Goal: Book appointment/travel/reservation

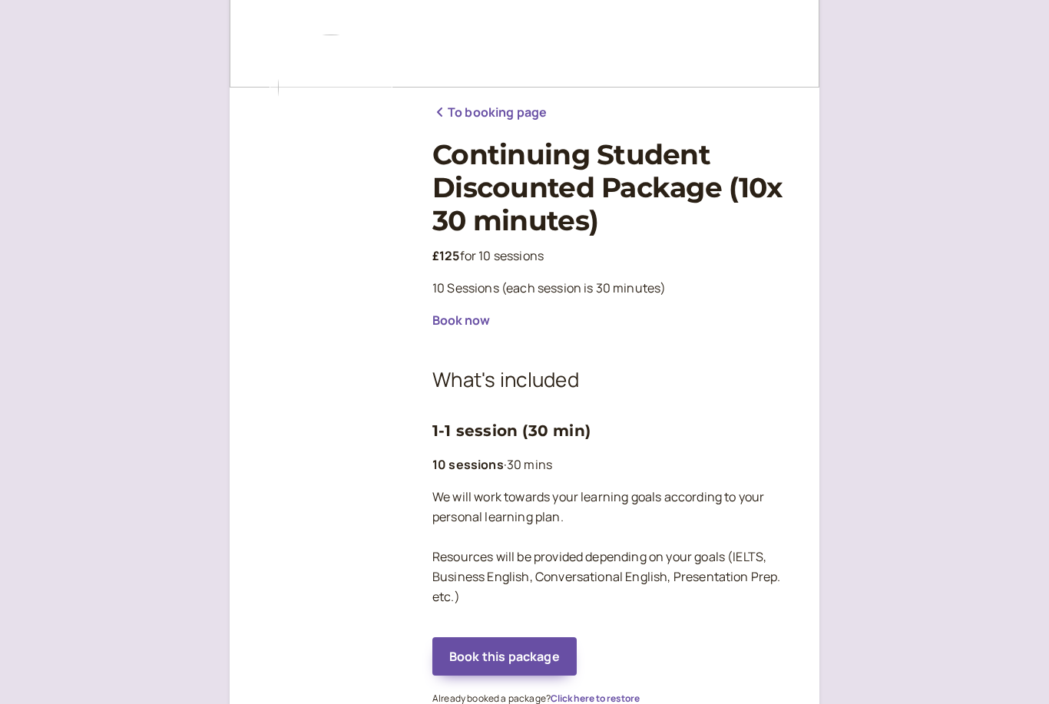
scroll to position [101, 0]
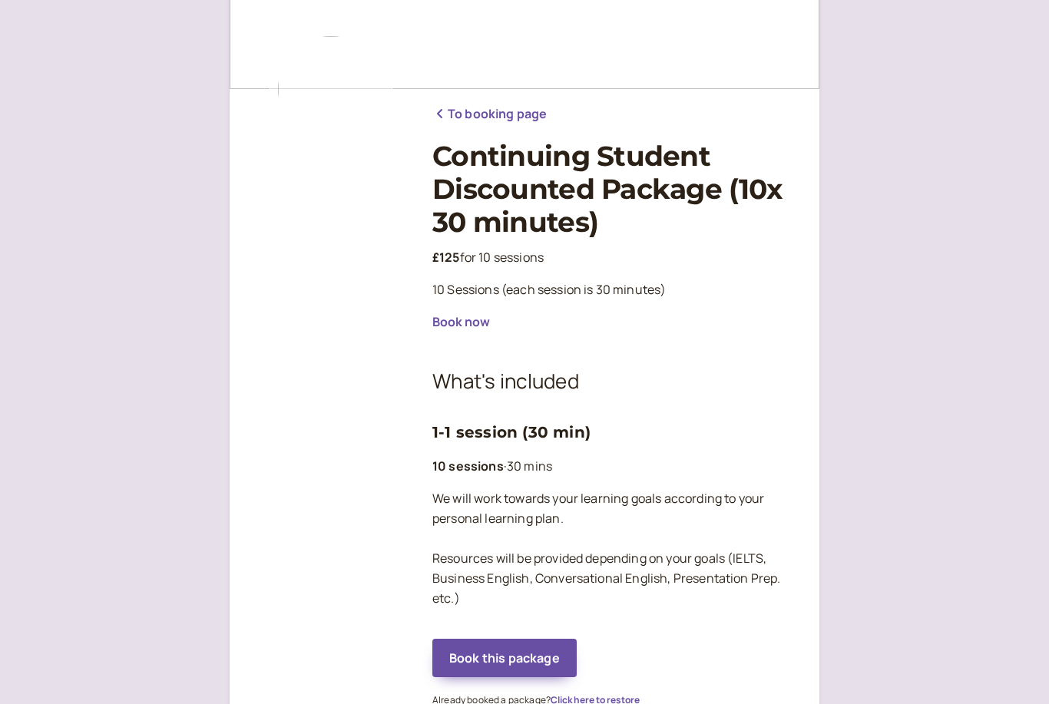
click at [447, 660] on button "Book this package" at bounding box center [504, 659] width 144 height 38
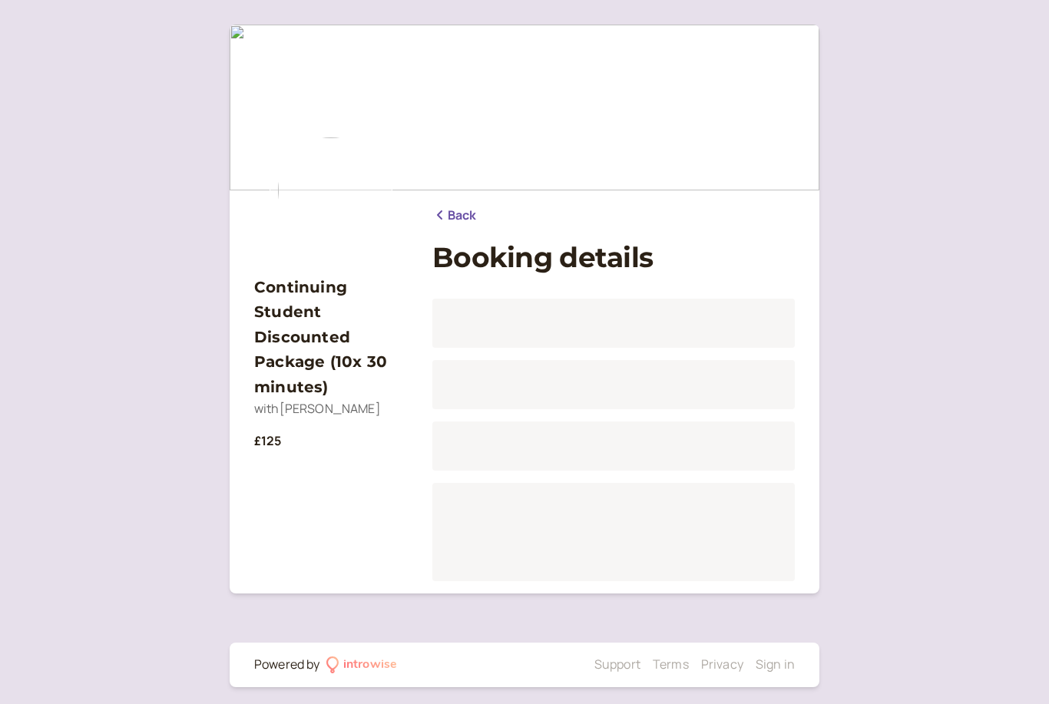
click at [459, 217] on link "Back" at bounding box center [454, 216] width 45 height 20
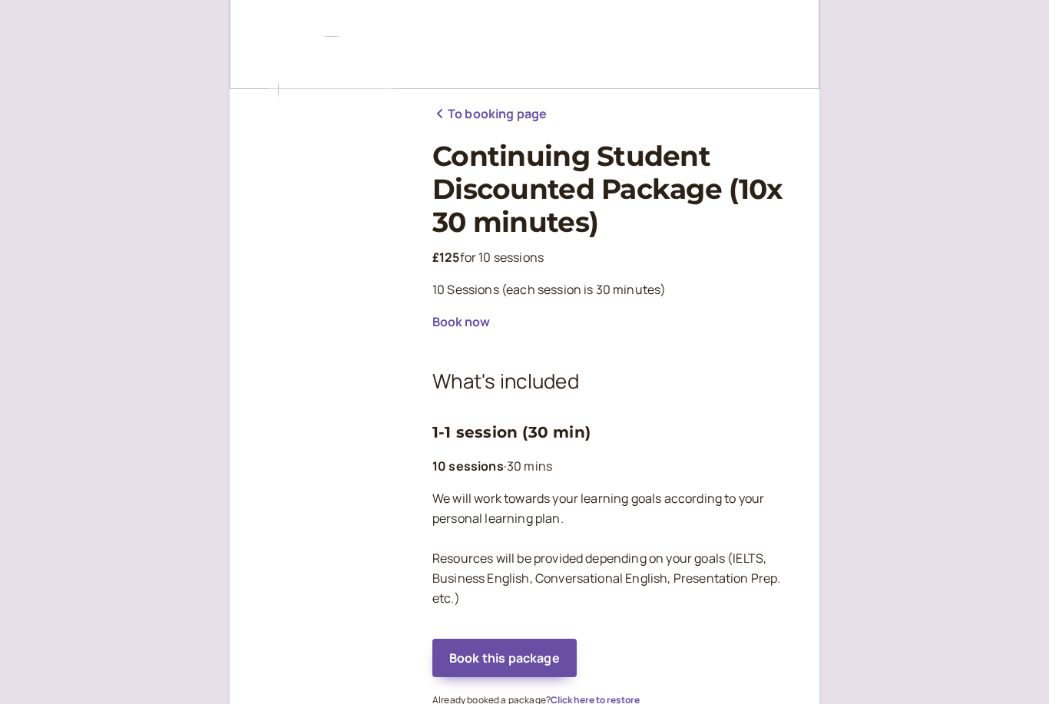
click at [528, 114] on link "To booking page" at bounding box center [489, 114] width 114 height 20
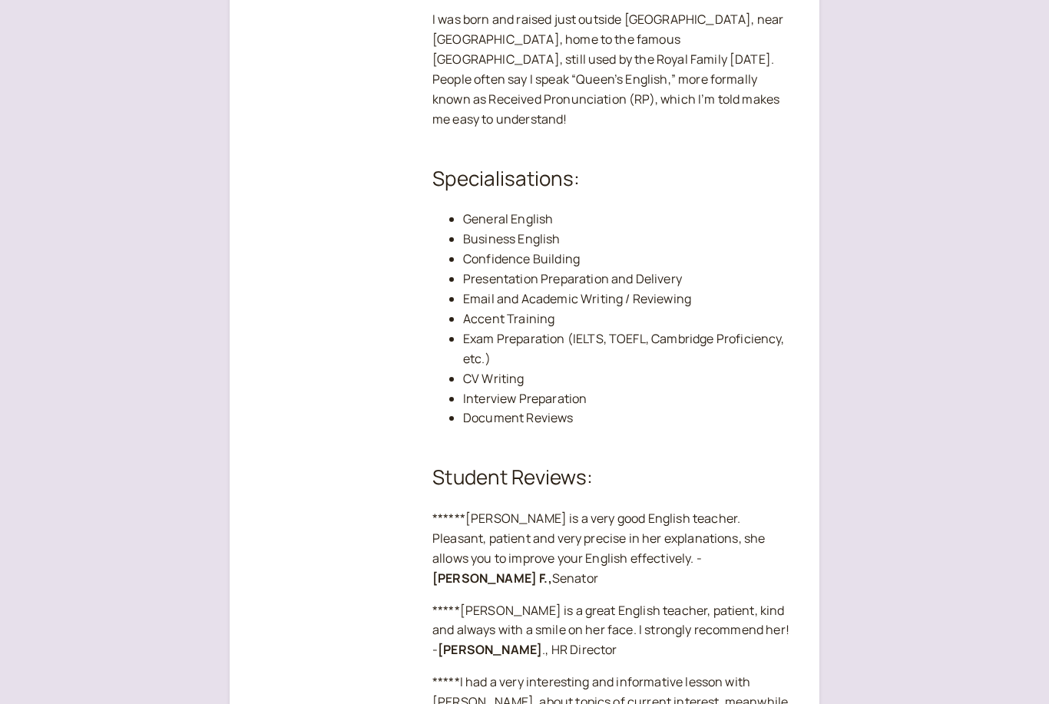
scroll to position [905, 0]
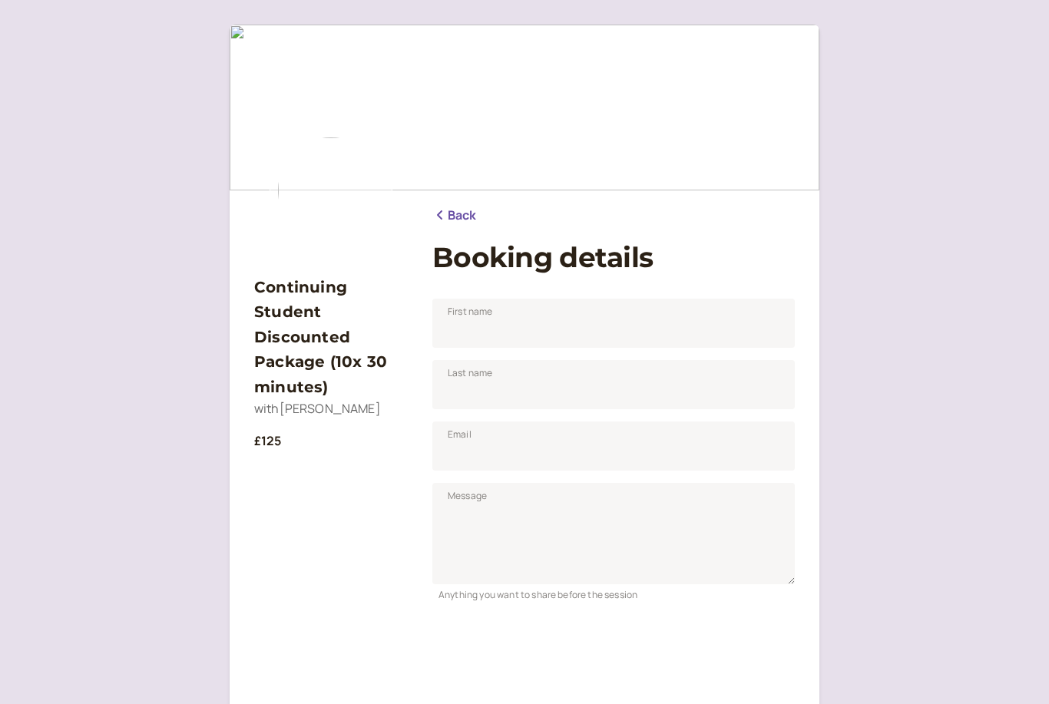
click at [474, 208] on link "Back" at bounding box center [454, 216] width 45 height 20
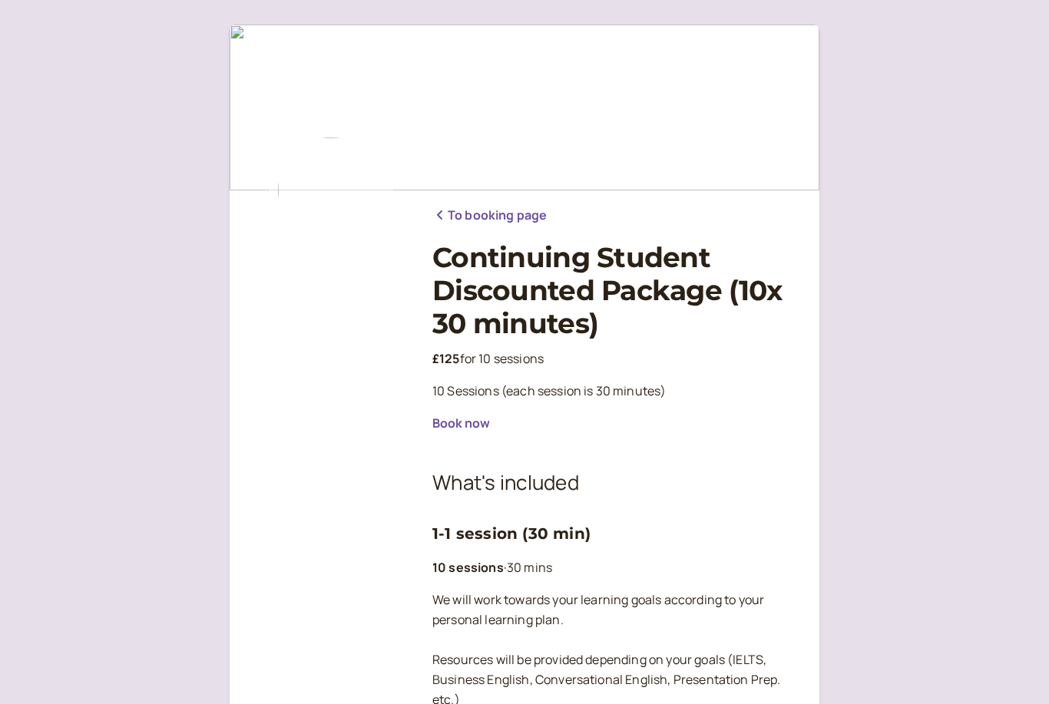
scroll to position [151, 0]
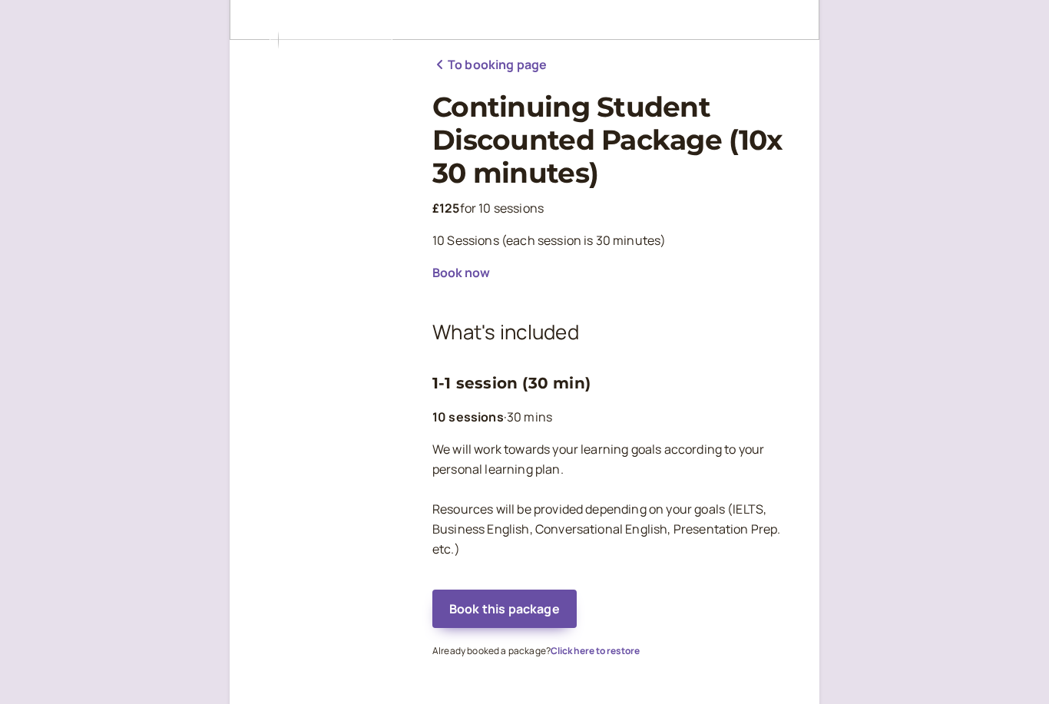
click at [520, 87] on div "To booking page Continuing Student Discounted Package (10x 30 minutes) £125 for…" at bounding box center [613, 350] width 363 height 621
click at [520, 86] on div "To booking page Continuing Student Discounted Package (10x 30 minutes) £125 for…" at bounding box center [613, 350] width 363 height 621
click at [528, 71] on link "To booking page" at bounding box center [489, 65] width 114 height 20
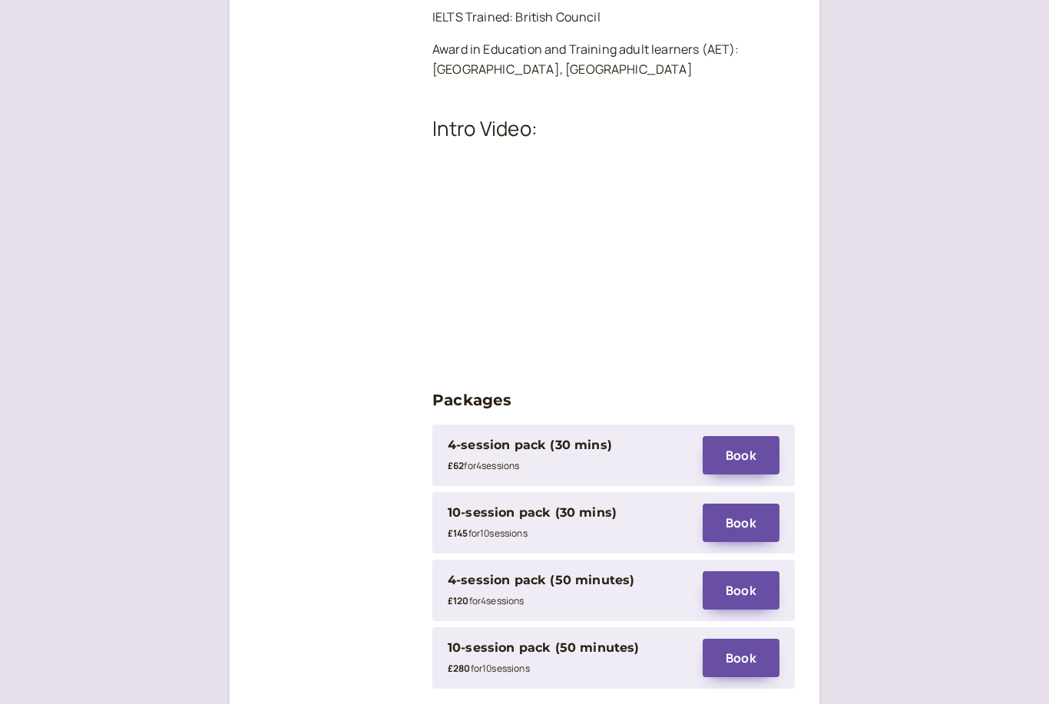
scroll to position [1872, 0]
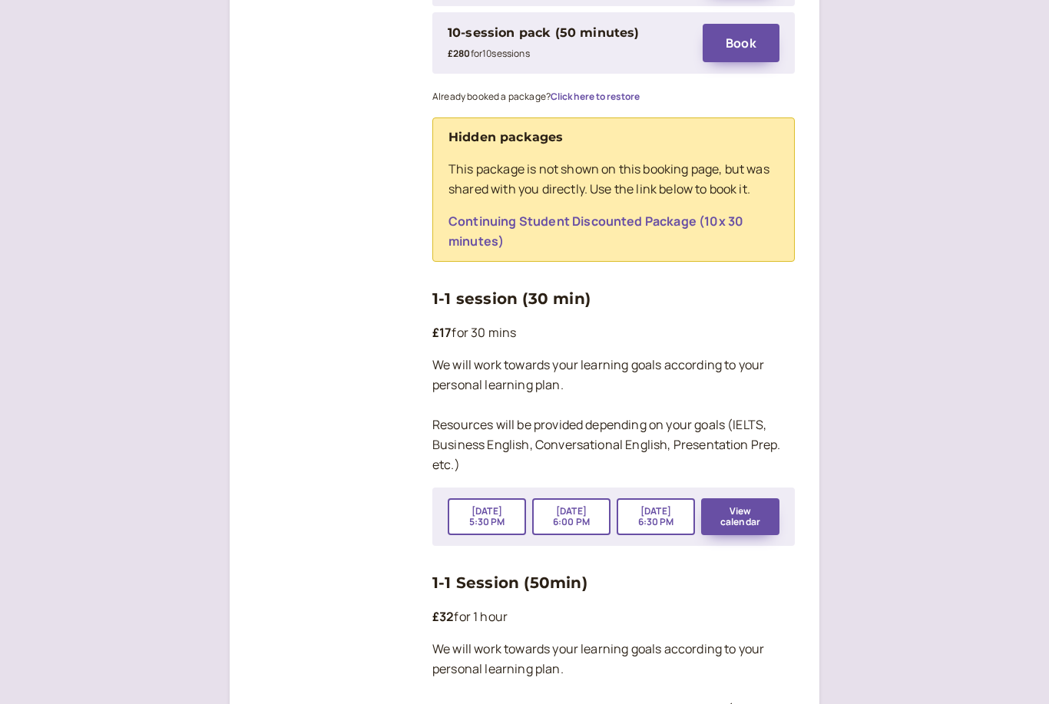
click at [747, 499] on button "View calendar" at bounding box center [740, 517] width 78 height 37
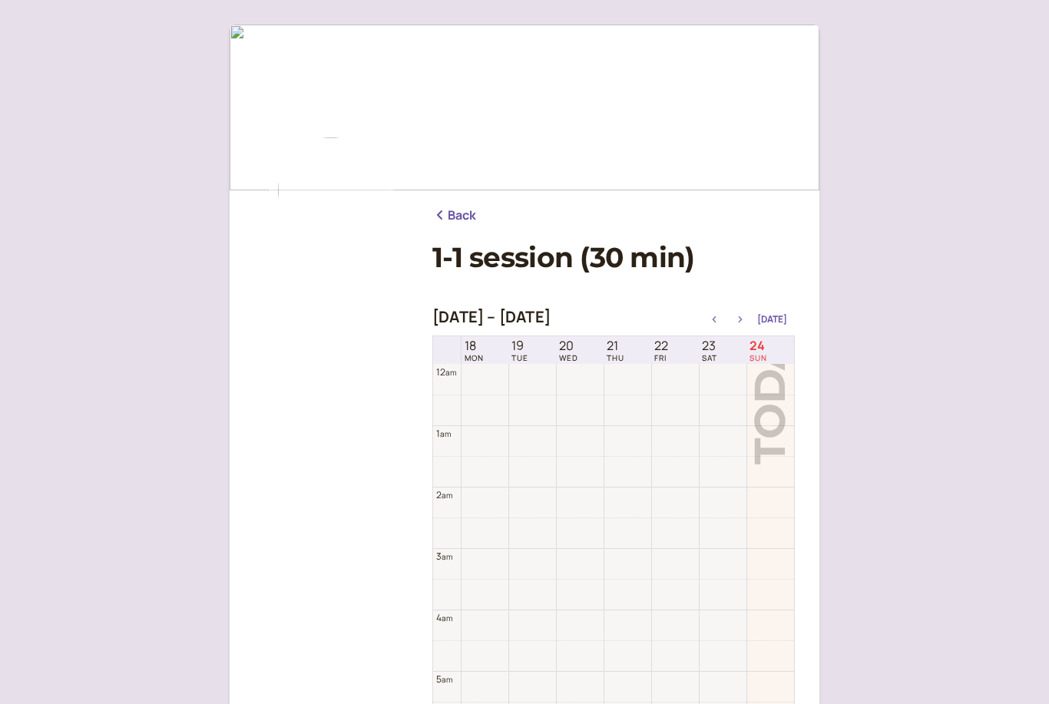
scroll to position [492, 0]
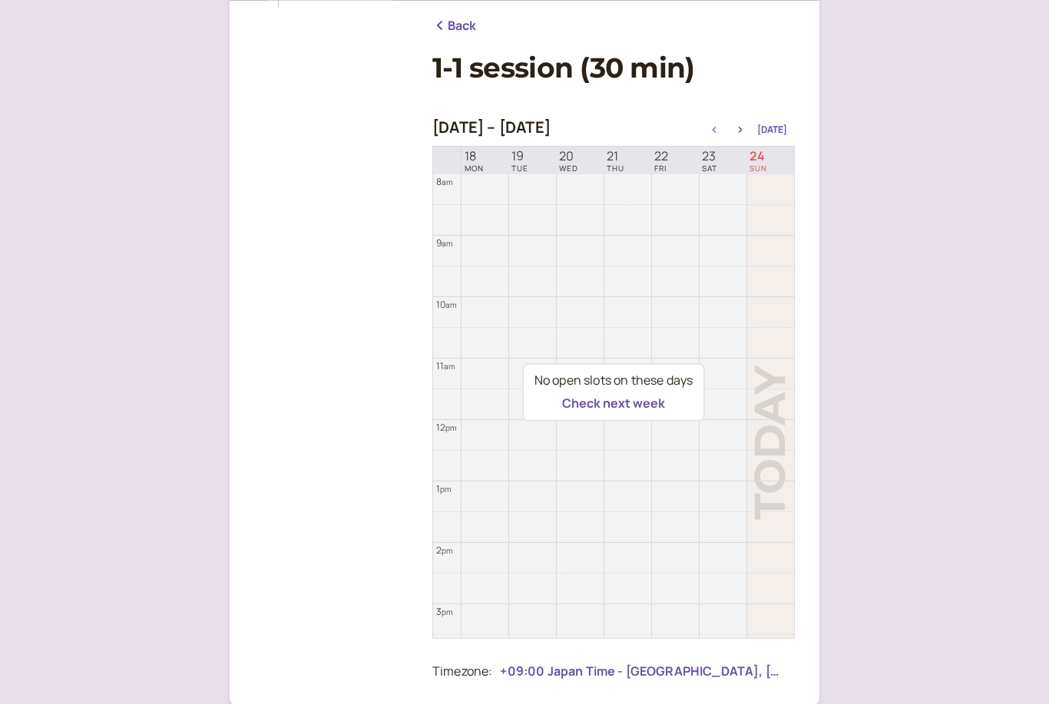
click at [644, 411] on button "Check next week" at bounding box center [613, 404] width 103 height 14
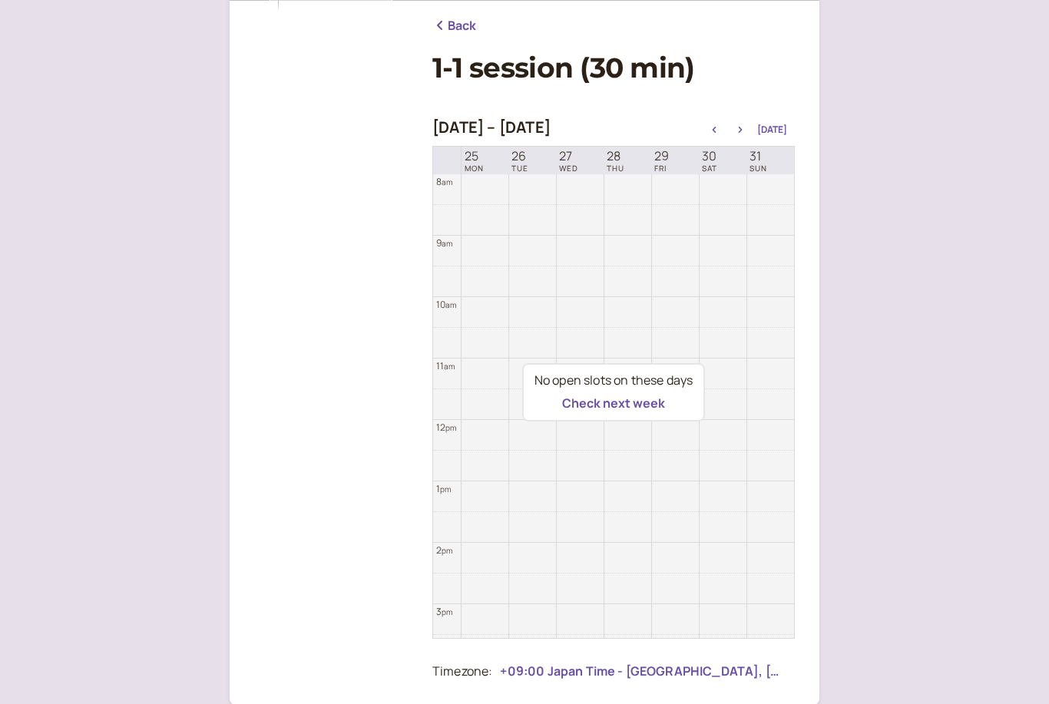
click at [664, 410] on button "Check next week" at bounding box center [613, 403] width 103 height 14
click at [656, 410] on button "Check next week" at bounding box center [613, 403] width 103 height 14
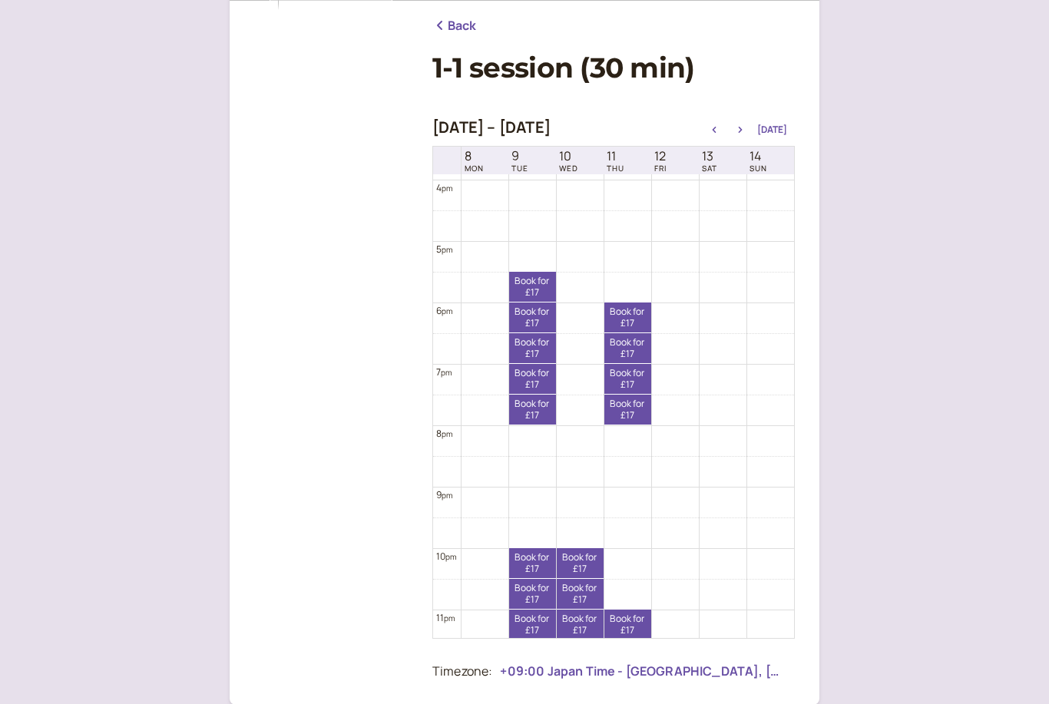
scroll to position [977, 0]
click at [750, 124] on button "button" at bounding box center [740, 129] width 18 height 11
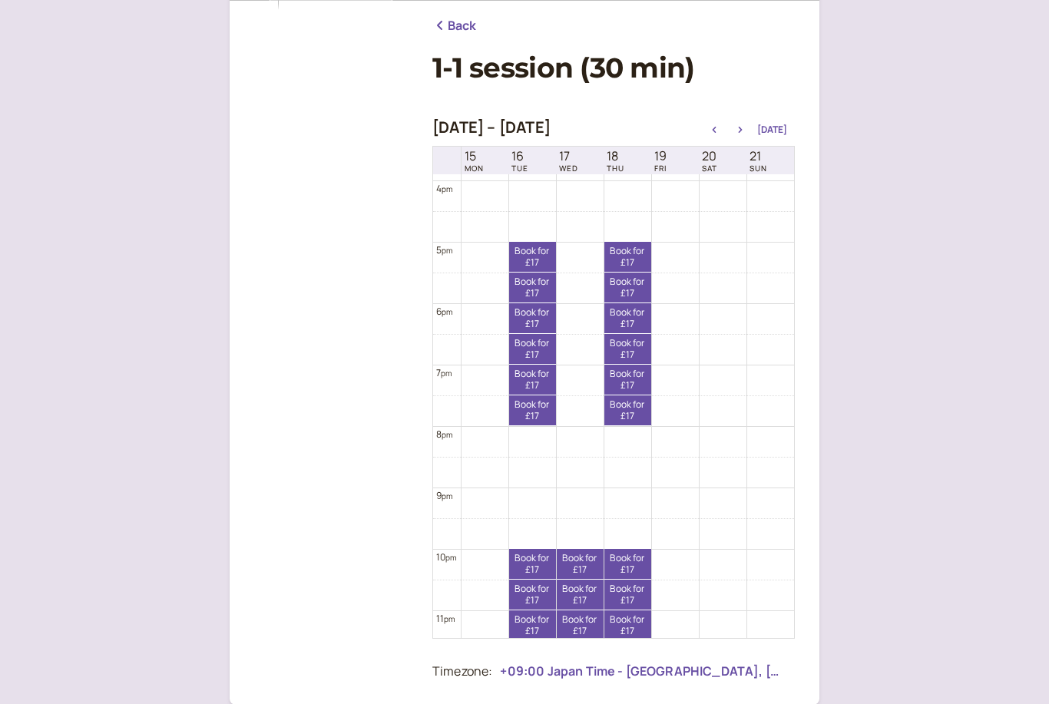
click at [743, 131] on icon "button" at bounding box center [740, 130] width 18 height 6
click at [749, 131] on icon "button" at bounding box center [740, 130] width 18 height 6
click at [746, 128] on icon "button" at bounding box center [740, 130] width 18 height 6
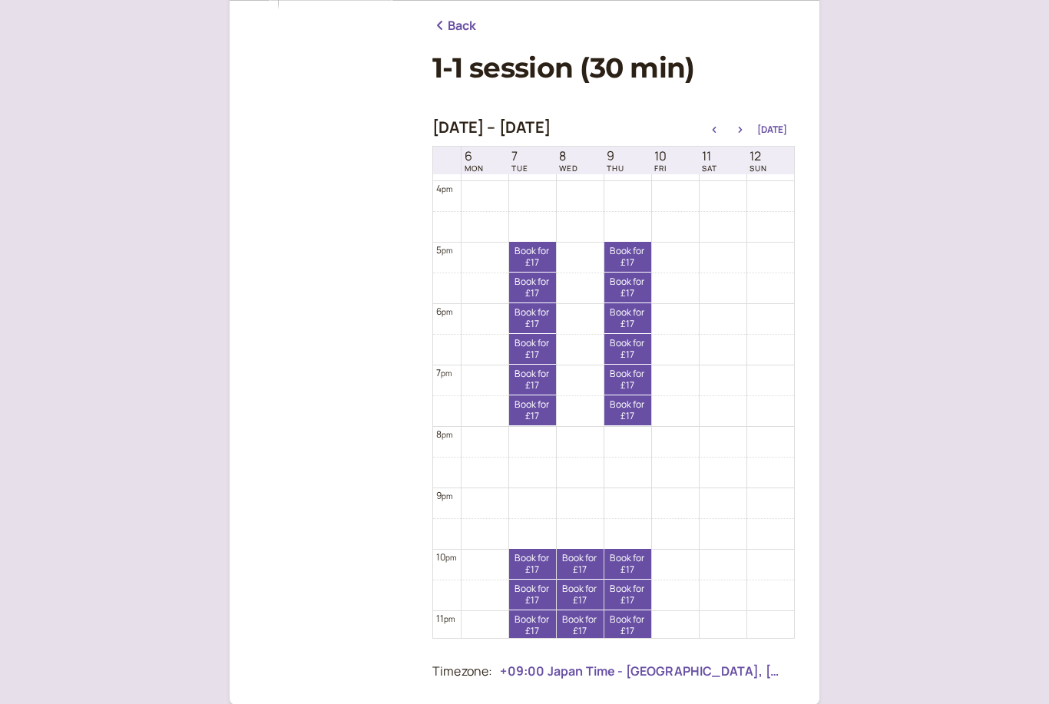
click at [744, 125] on button "button" at bounding box center [740, 129] width 18 height 11
click at [744, 130] on icon "button" at bounding box center [740, 130] width 18 height 6
click at [745, 127] on icon "button" at bounding box center [740, 130] width 18 height 6
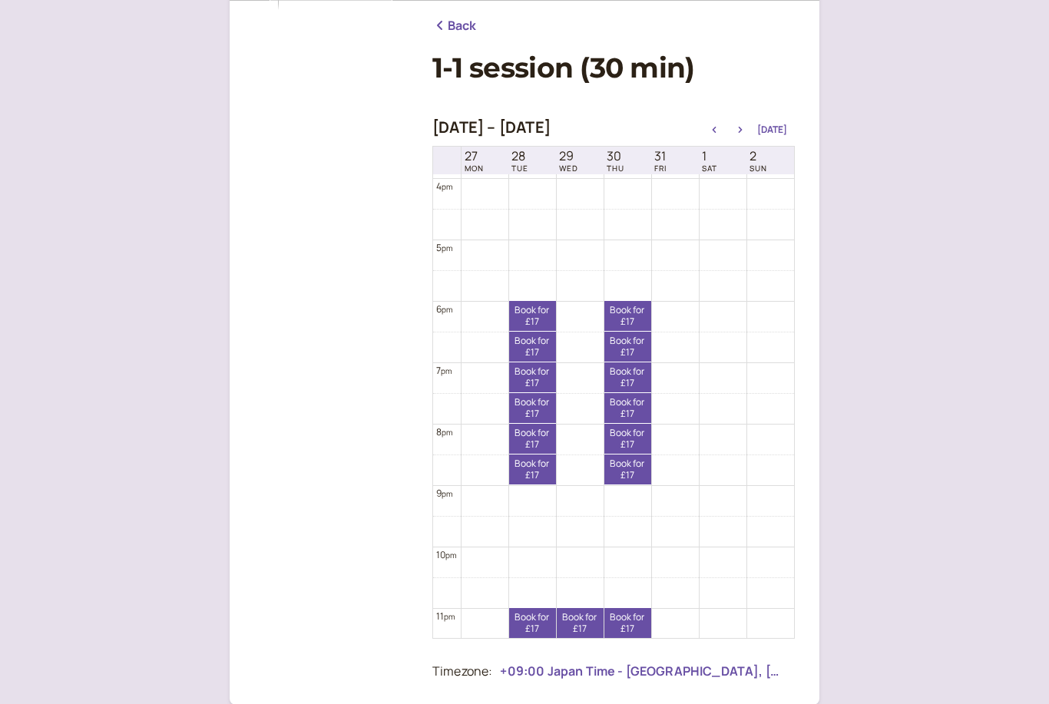
click at [742, 130] on icon "button" at bounding box center [740, 130] width 18 height 6
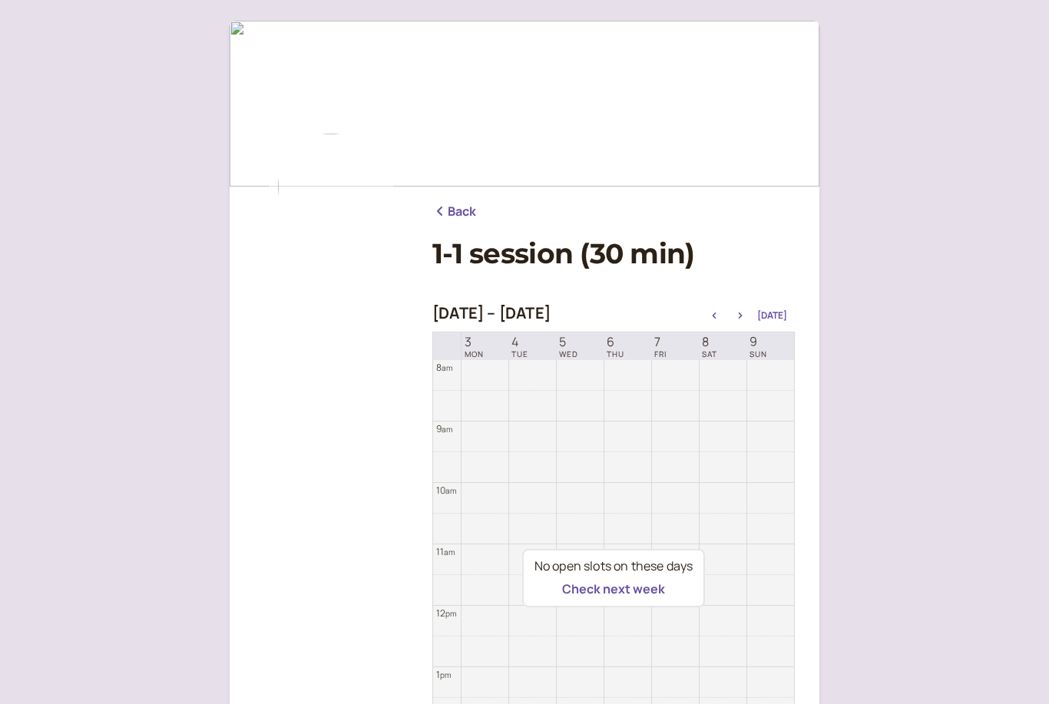
scroll to position [0, 0]
